Goal: Check status: Check status

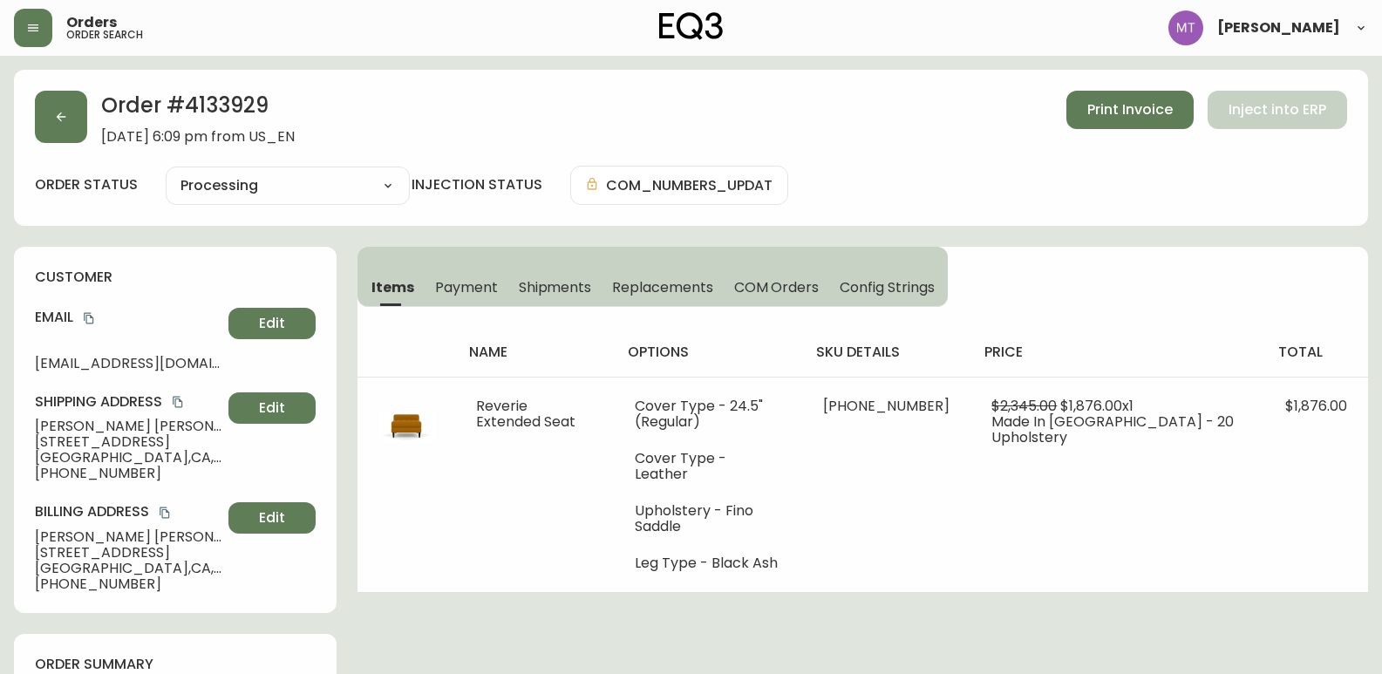
select select "PROCESSING"
click at [50, 100] on button "button" at bounding box center [61, 117] width 52 height 52
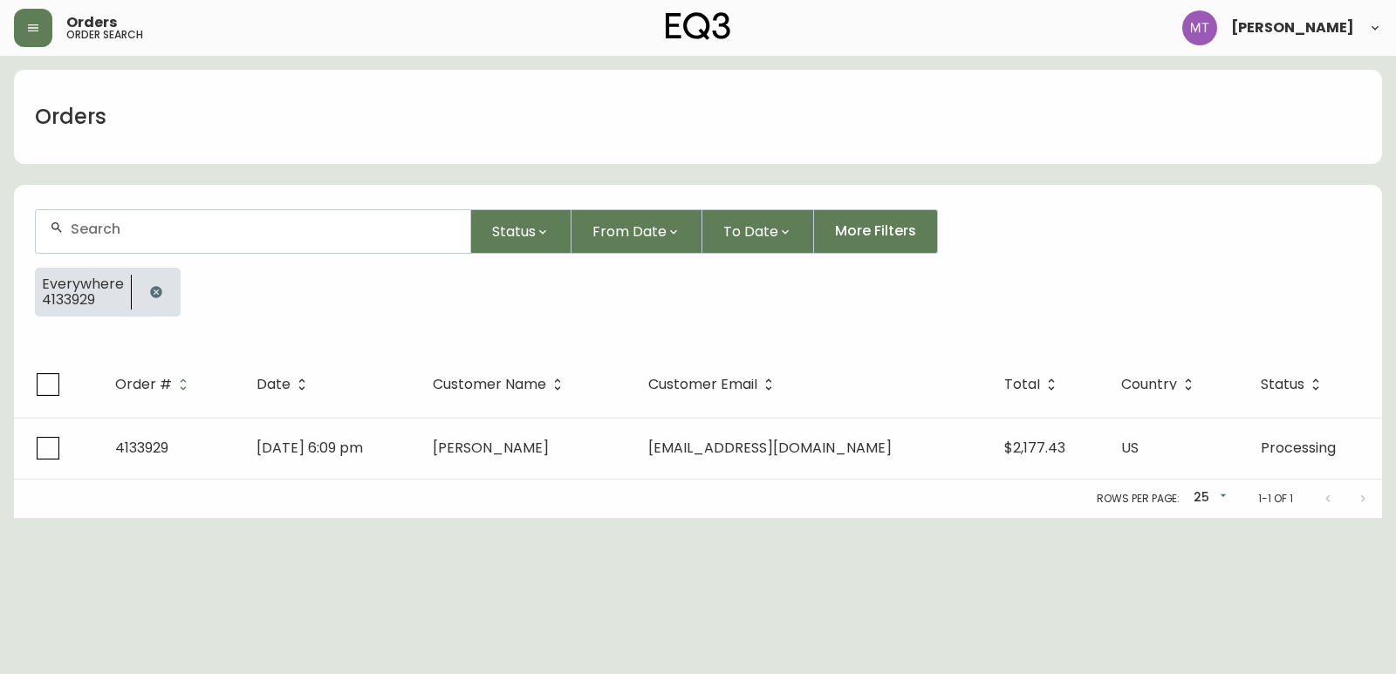
click at [151, 290] on icon "button" at bounding box center [155, 291] width 11 height 11
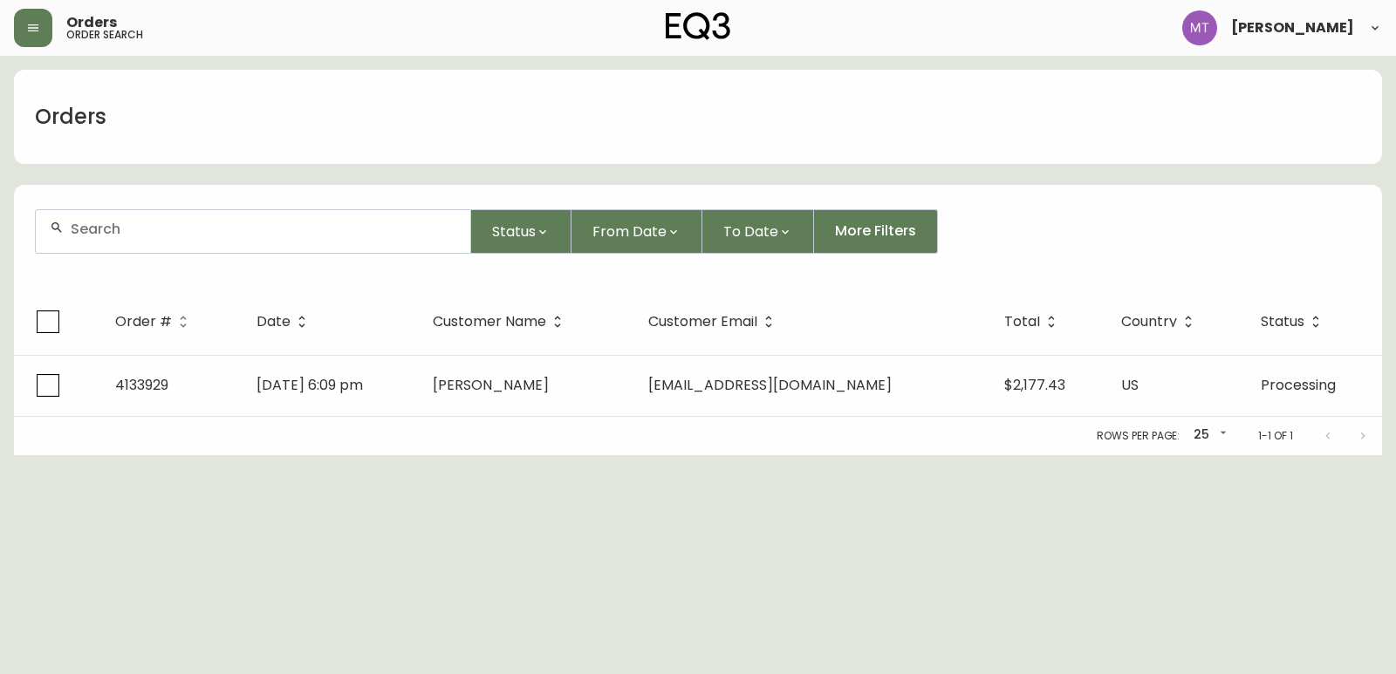
click at [151, 239] on div at bounding box center [253, 231] width 434 height 43
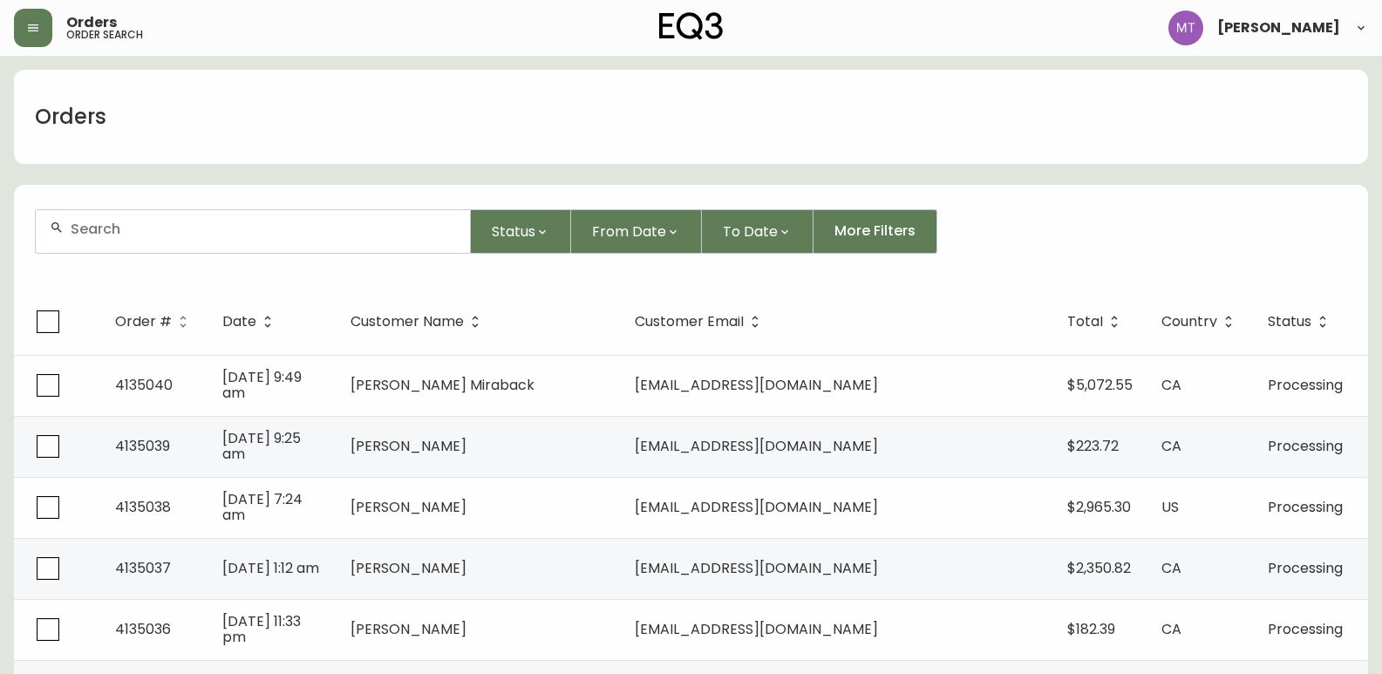
paste input "[EMAIL_ADDRESS][DOMAIN_NAME]"
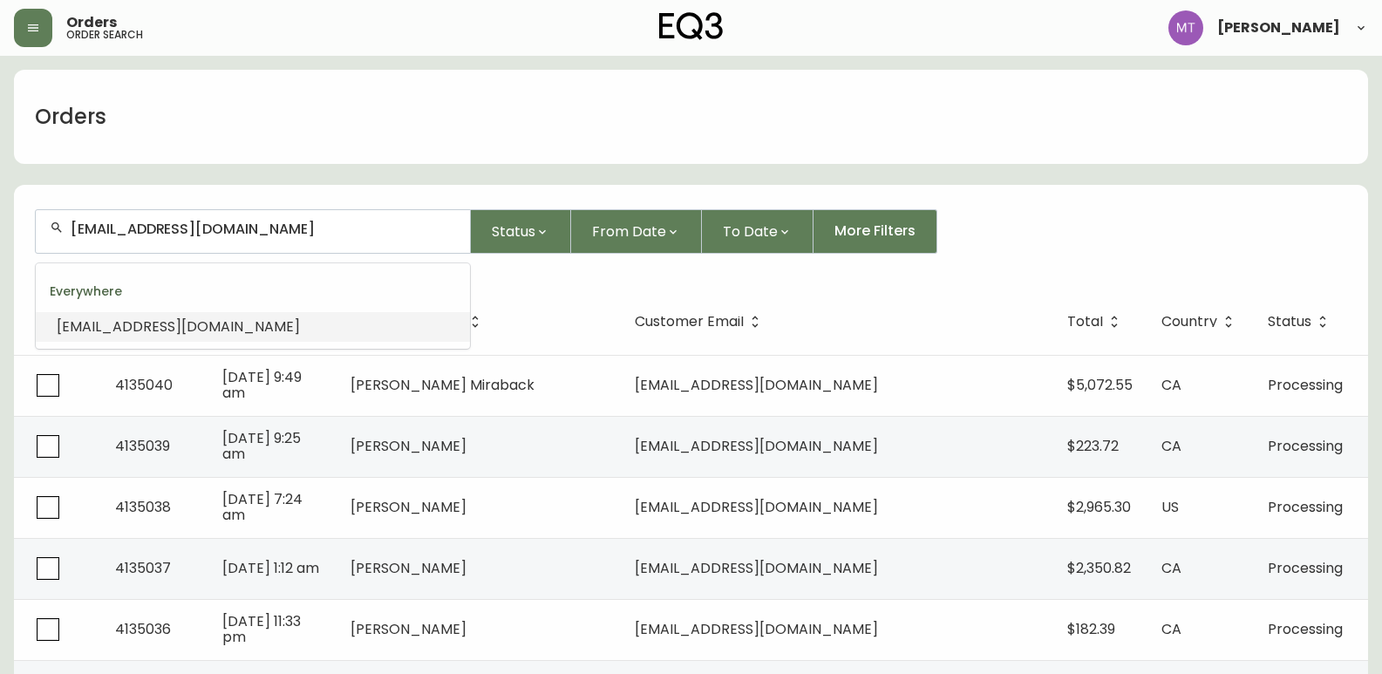
click at [208, 322] on span "[EMAIL_ADDRESS][DOMAIN_NAME]" at bounding box center [178, 327] width 243 height 20
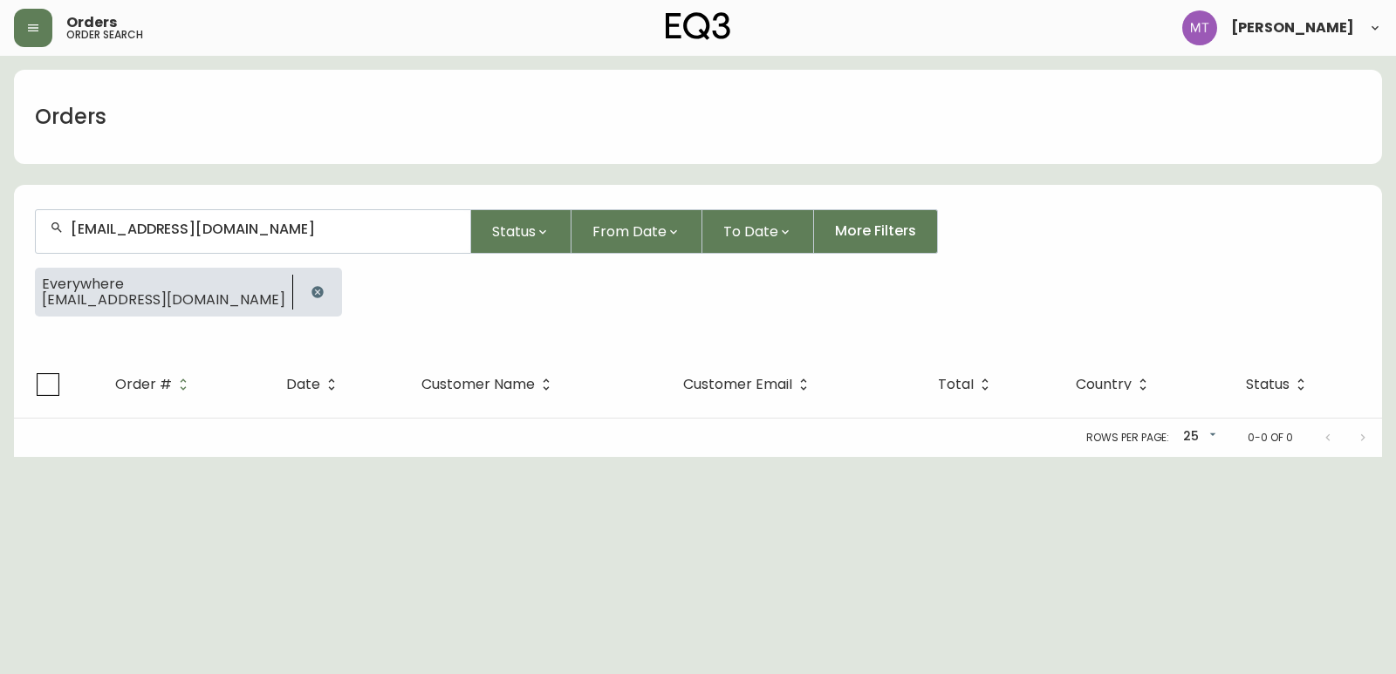
type input "[EMAIL_ADDRESS][DOMAIN_NAME]"
